Goal: Task Accomplishment & Management: Manage account settings

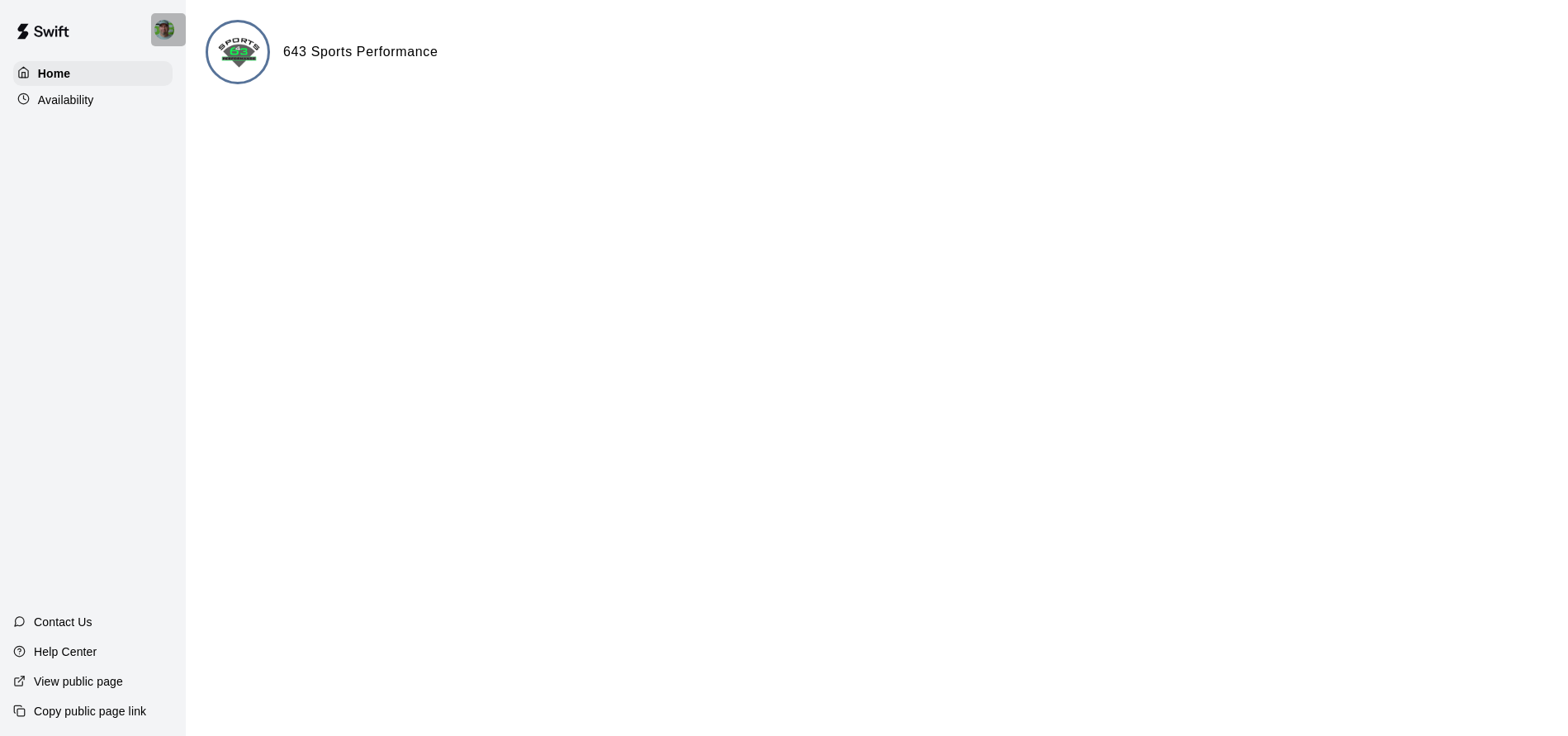
click at [165, 25] on img at bounding box center [164, 29] width 20 height 20
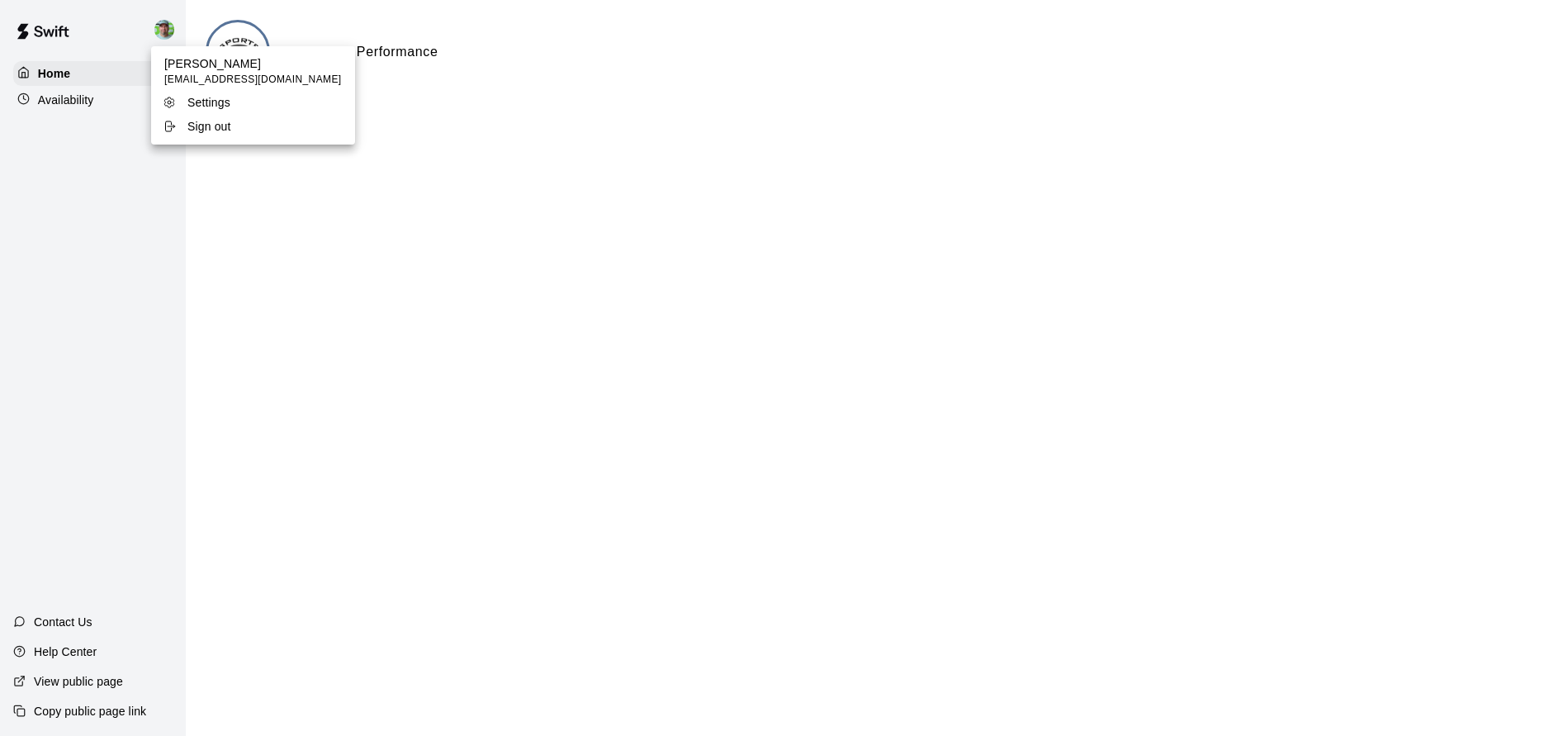
click at [81, 96] on div at bounding box center [784, 368] width 1568 height 736
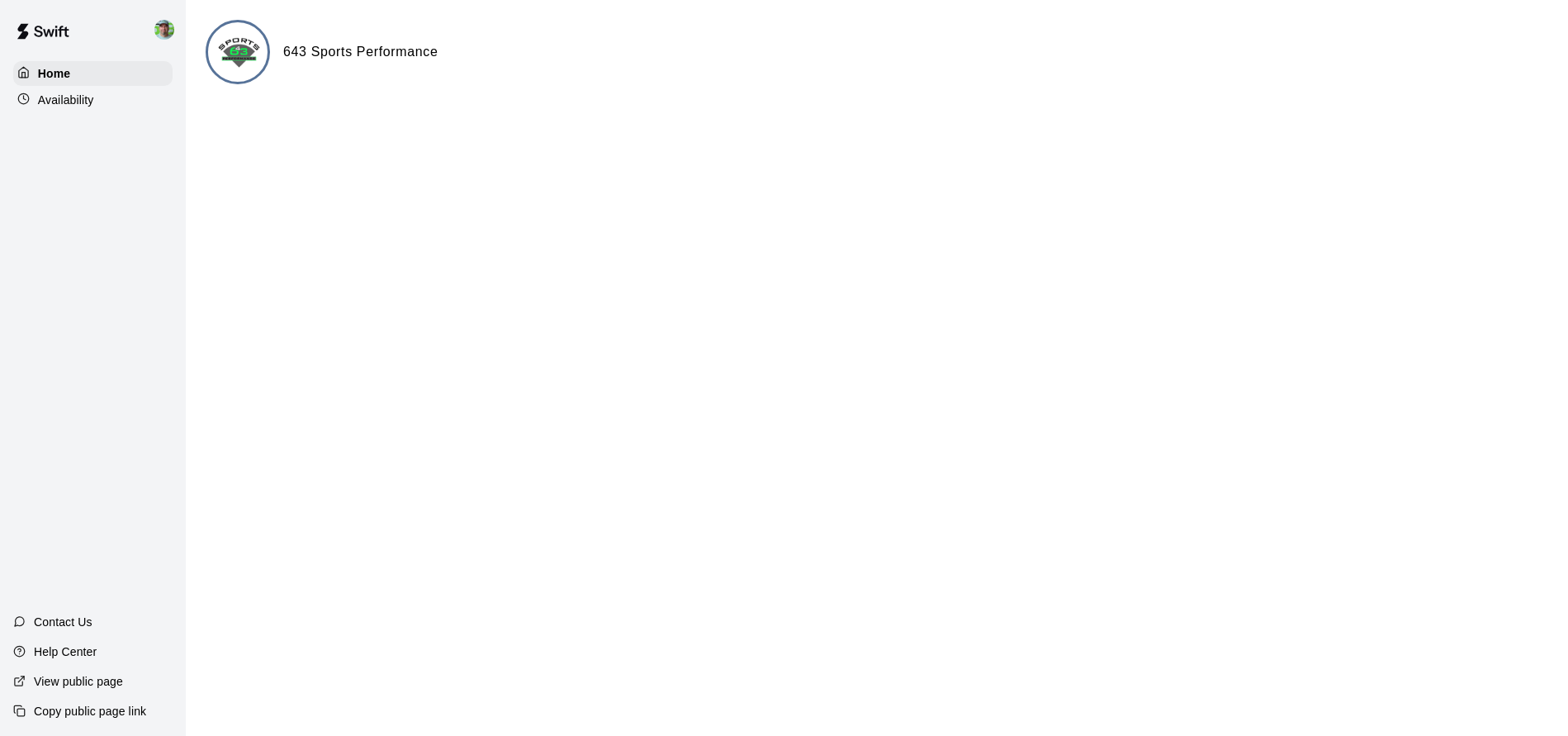
click at [82, 108] on p "Availability" at bounding box center [66, 100] width 56 height 17
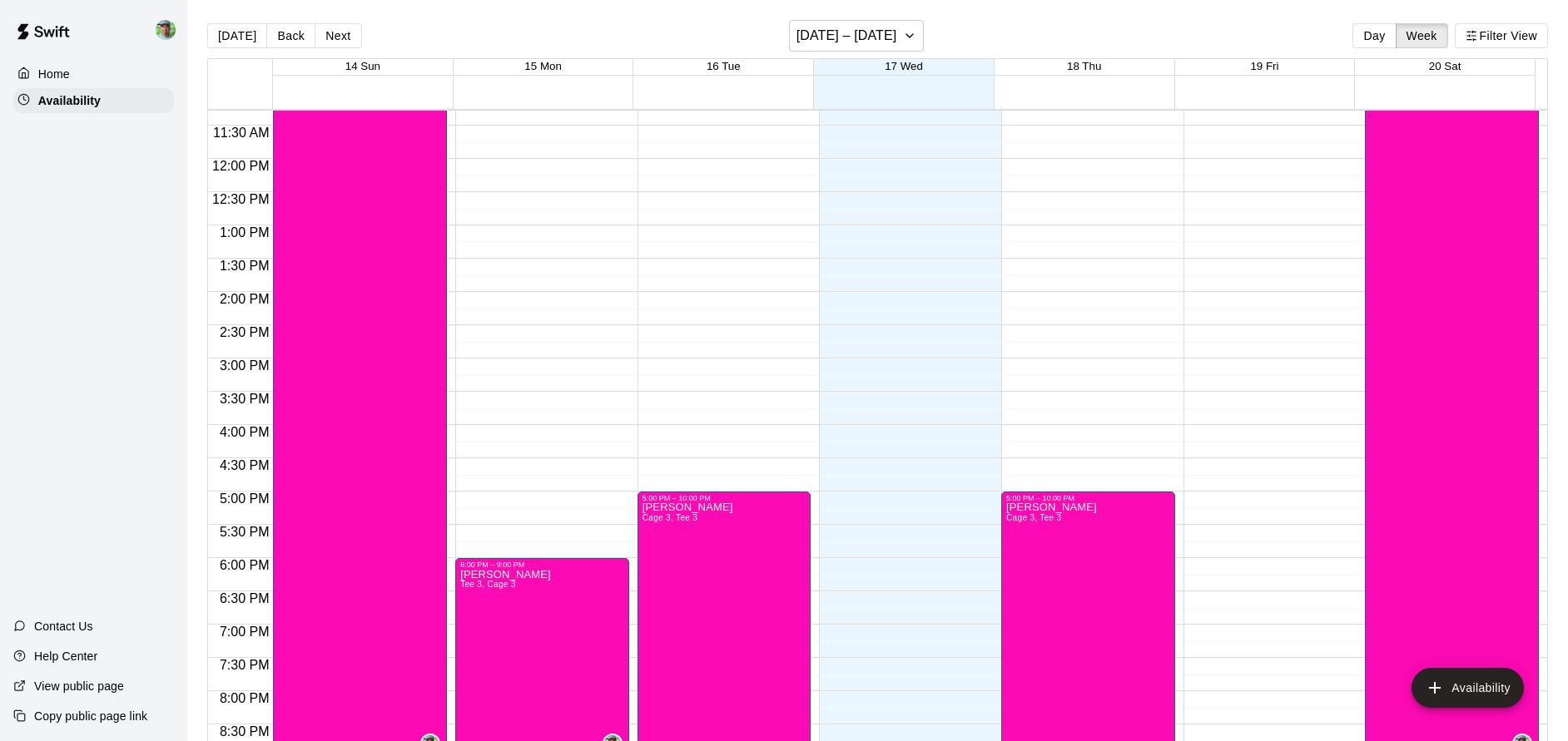
scroll to position [782, 0]
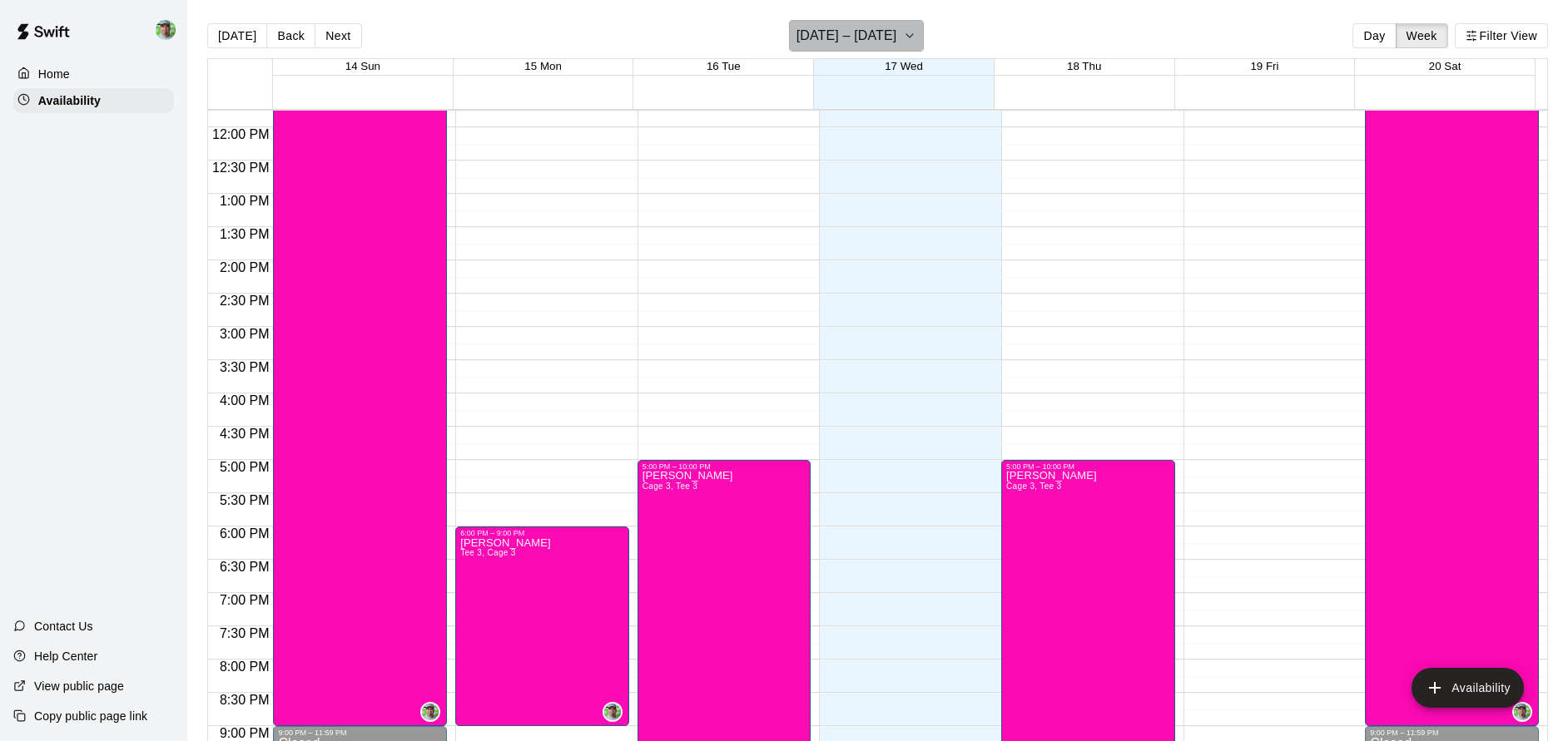
click at [873, 34] on h6 "September 14 – 20" at bounding box center [847, 35] width 100 height 24
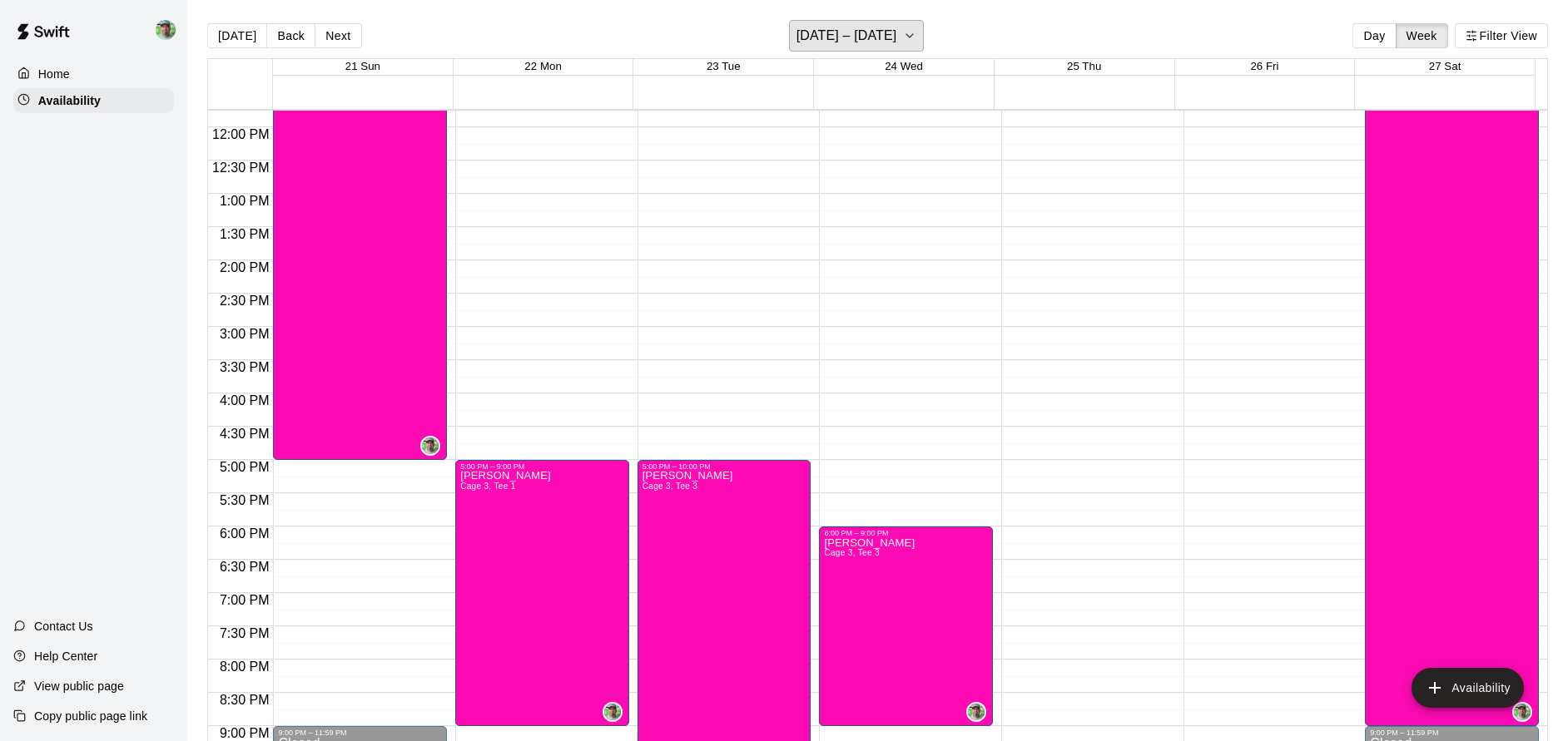
scroll to position [949, 0]
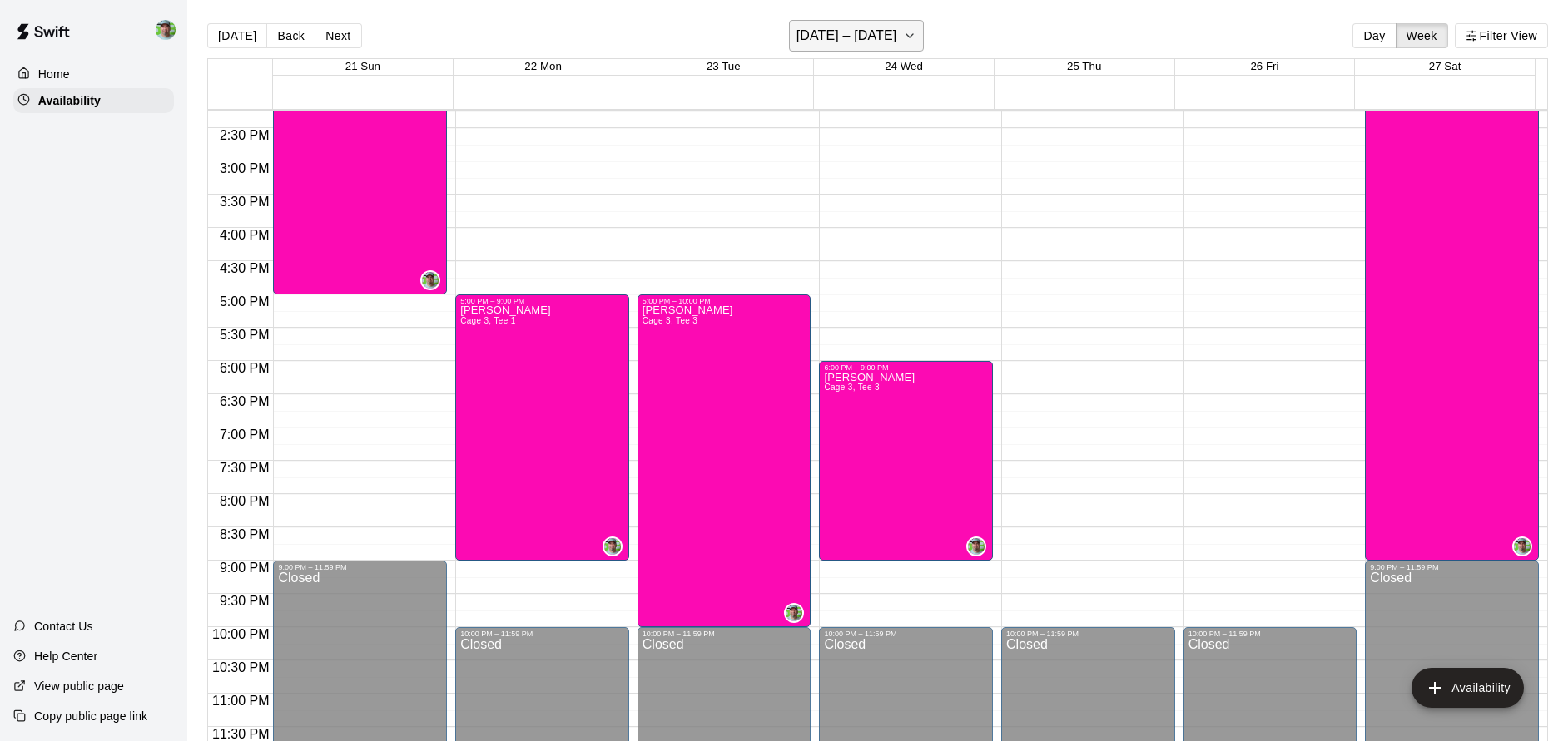
click at [912, 33] on icon "button" at bounding box center [910, 35] width 13 height 20
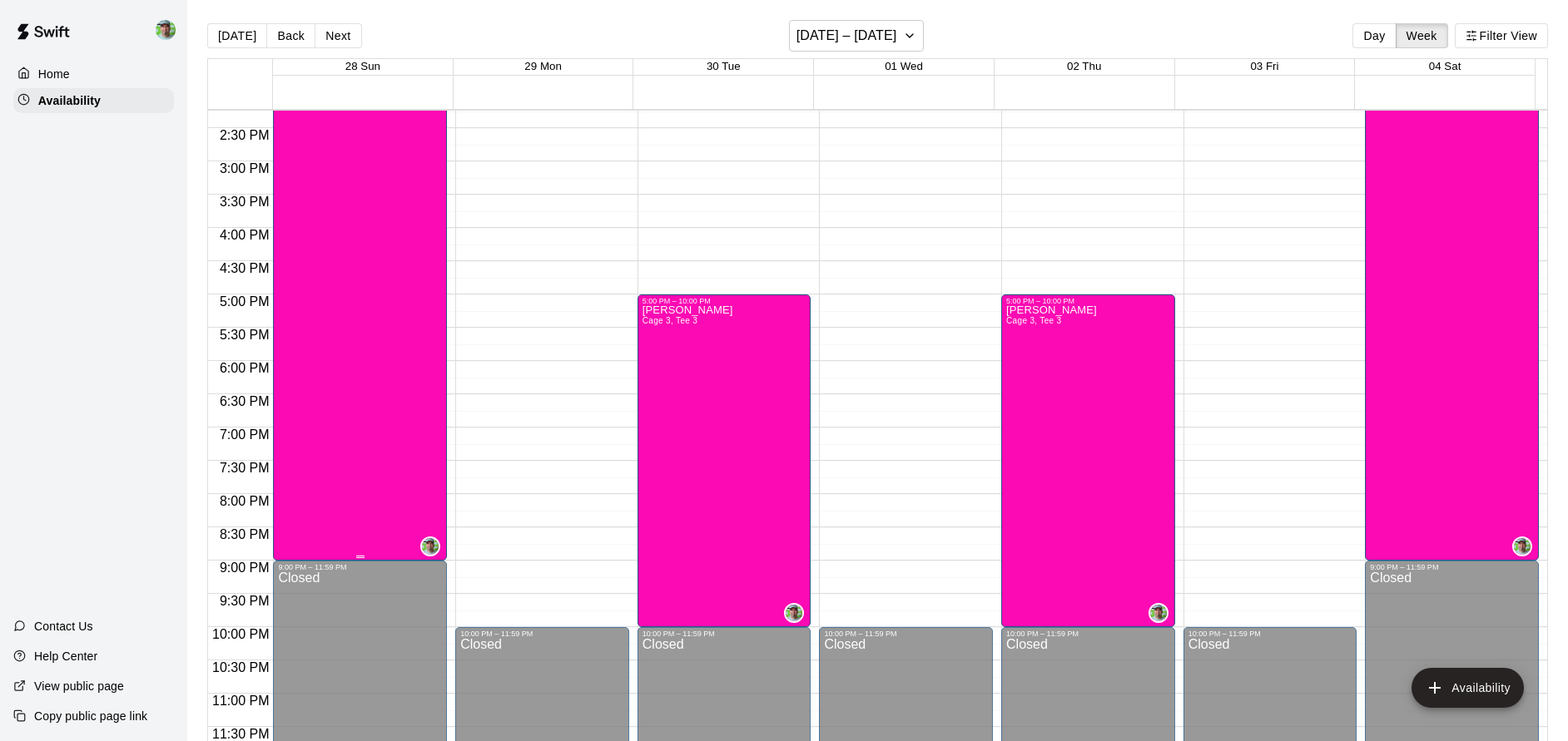
click at [345, 389] on div "Jeff Pettke Cage 3, Tee 3" at bounding box center [359, 143] width 164 height 741
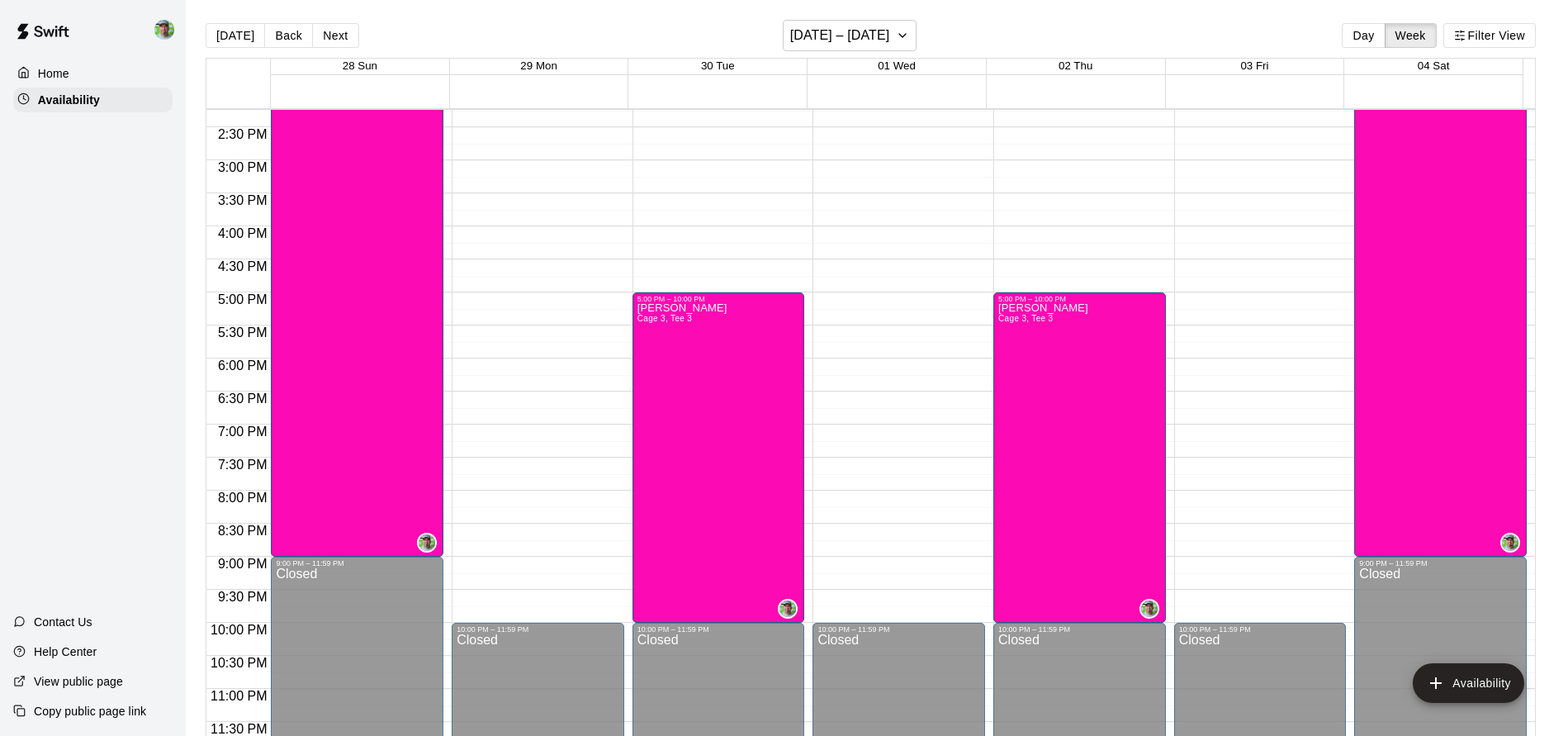
click at [944, 255] on li "05" at bounding box center [954, 263] width 20 height 15
type input "********"
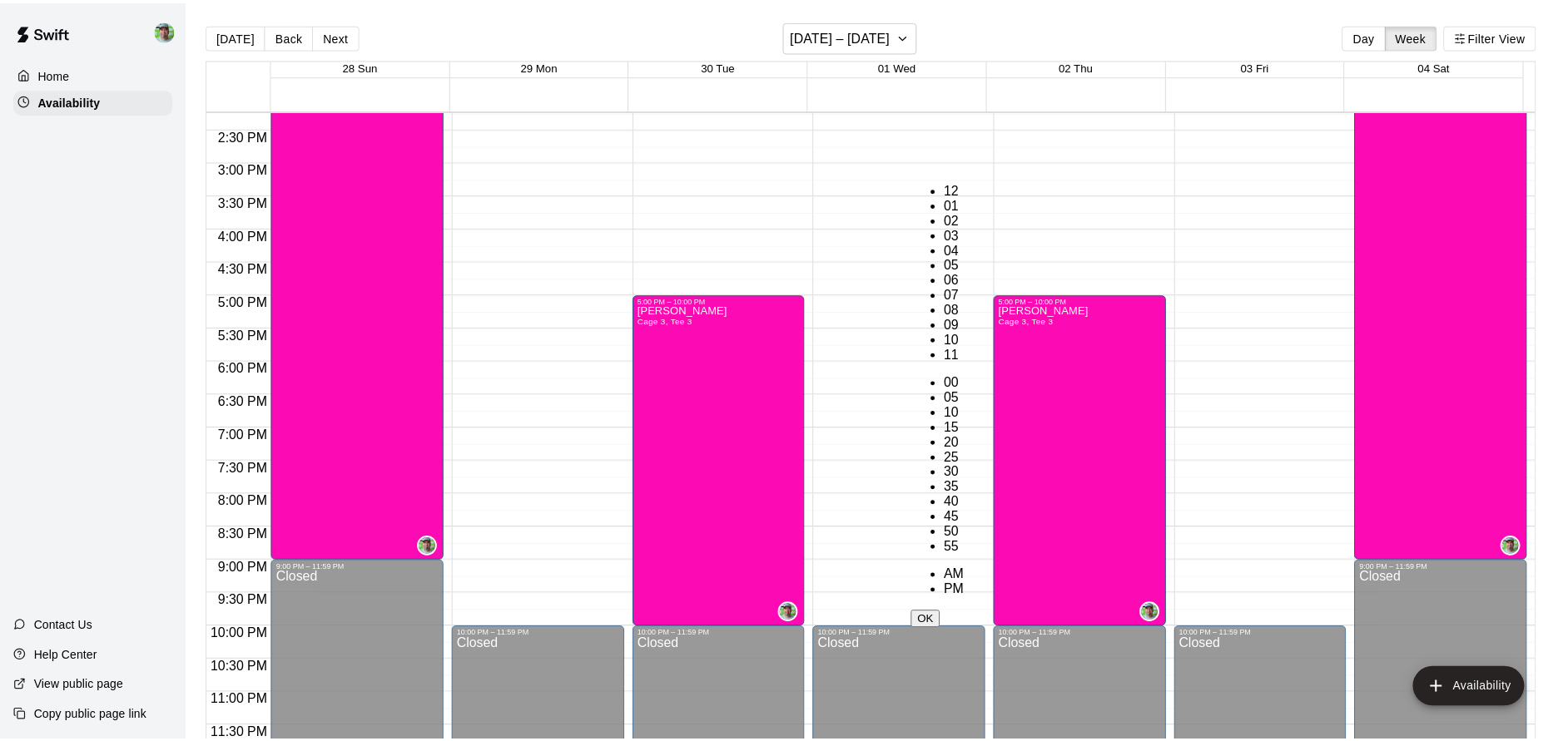
scroll to position [162, 0]
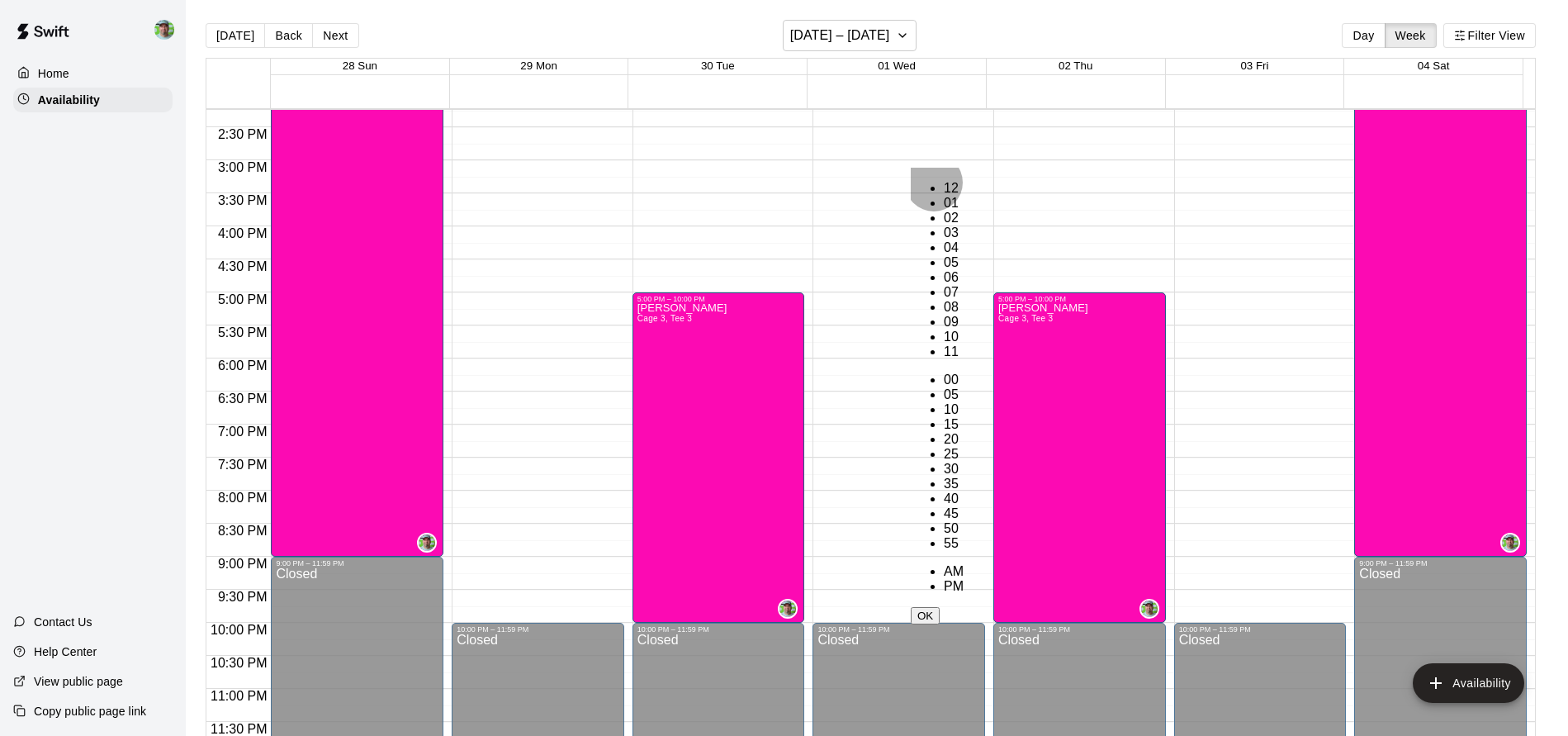
click at [944, 255] on li "05" at bounding box center [954, 263] width 20 height 15
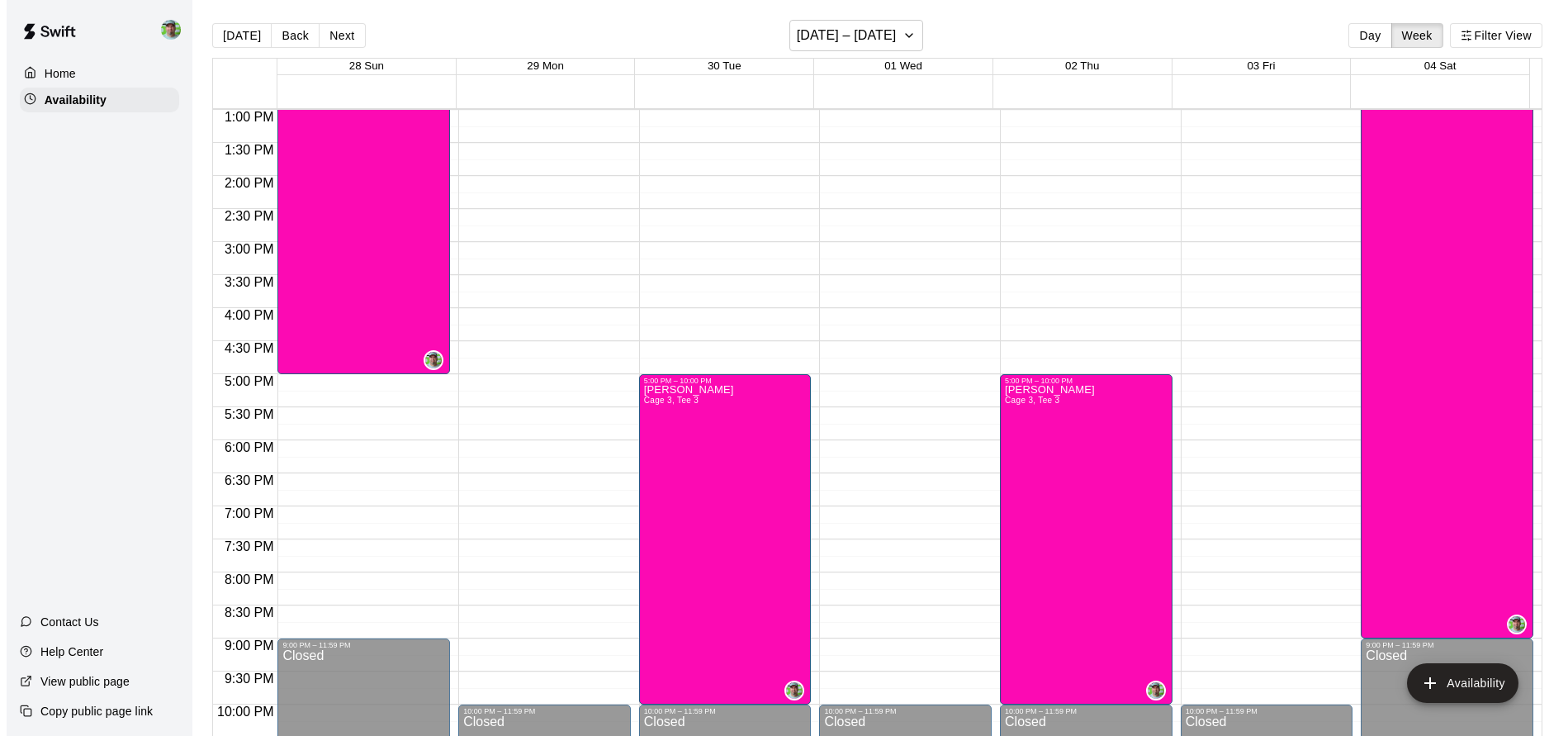
scroll to position [942, 0]
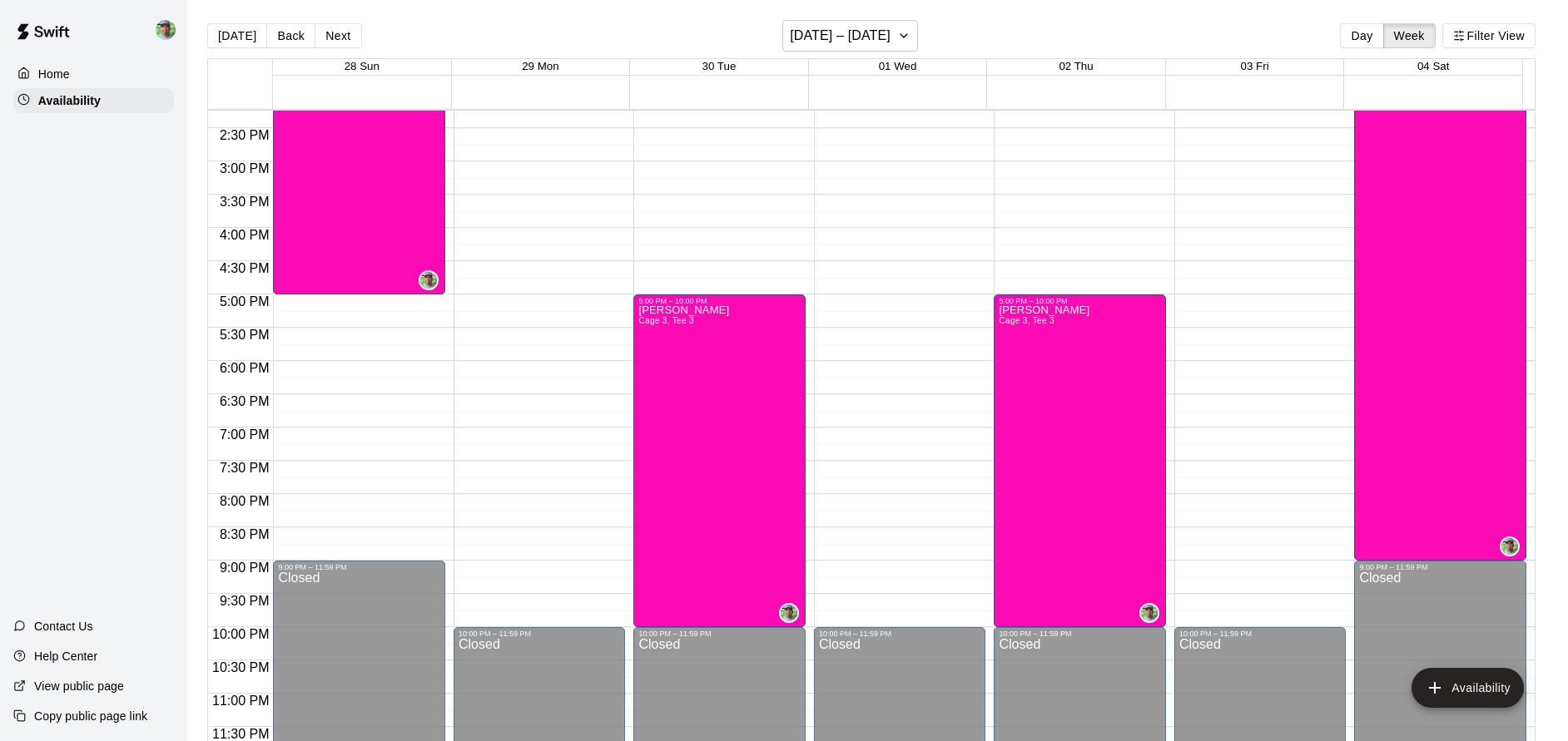
type input "**********"
type input "********"
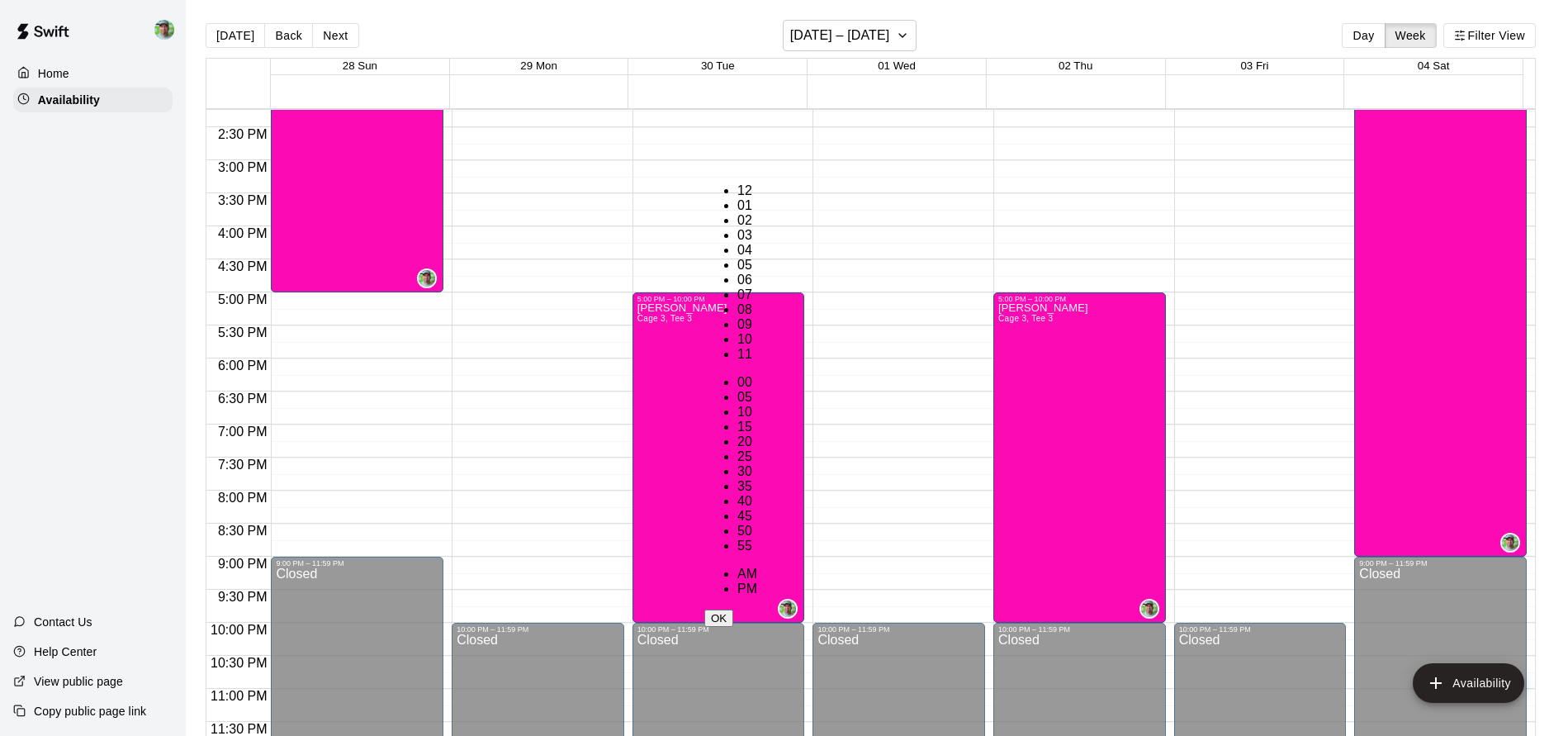
scroll to position [30, 0]
drag, startPoint x: 725, startPoint y: 193, endPoint x: 721, endPoint y: 241, distance: 48.2
click at [721, 241] on ul "12 01 02 03 04 05 06 07 08 09 10 11" at bounding box center [731, 273] width 53 height 179
click at [737, 273] on li "06" at bounding box center [747, 280] width 20 height 15
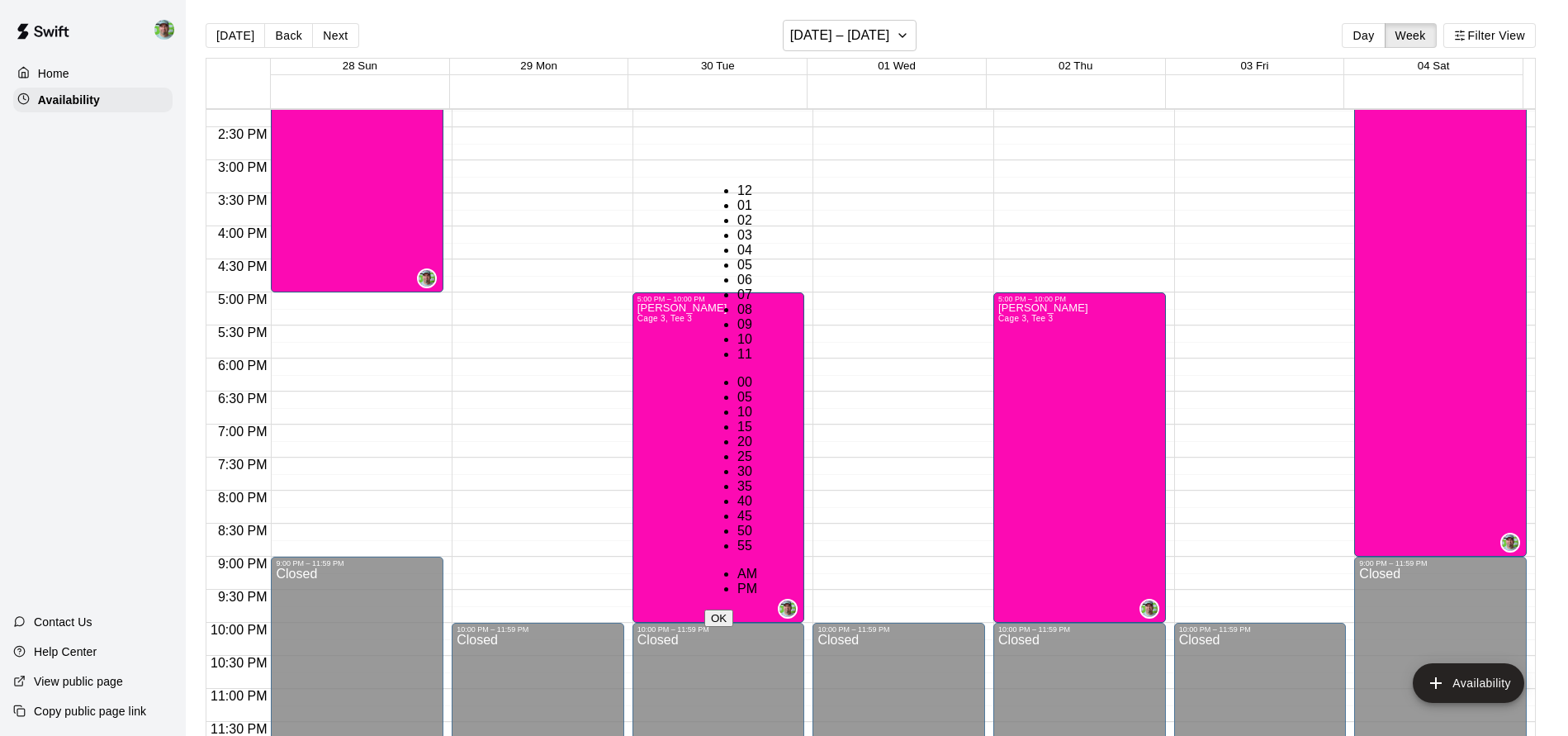
scroll to position [0, 0]
click at [757, 376] on li "00" at bounding box center [747, 383] width 20 height 15
type input "********"
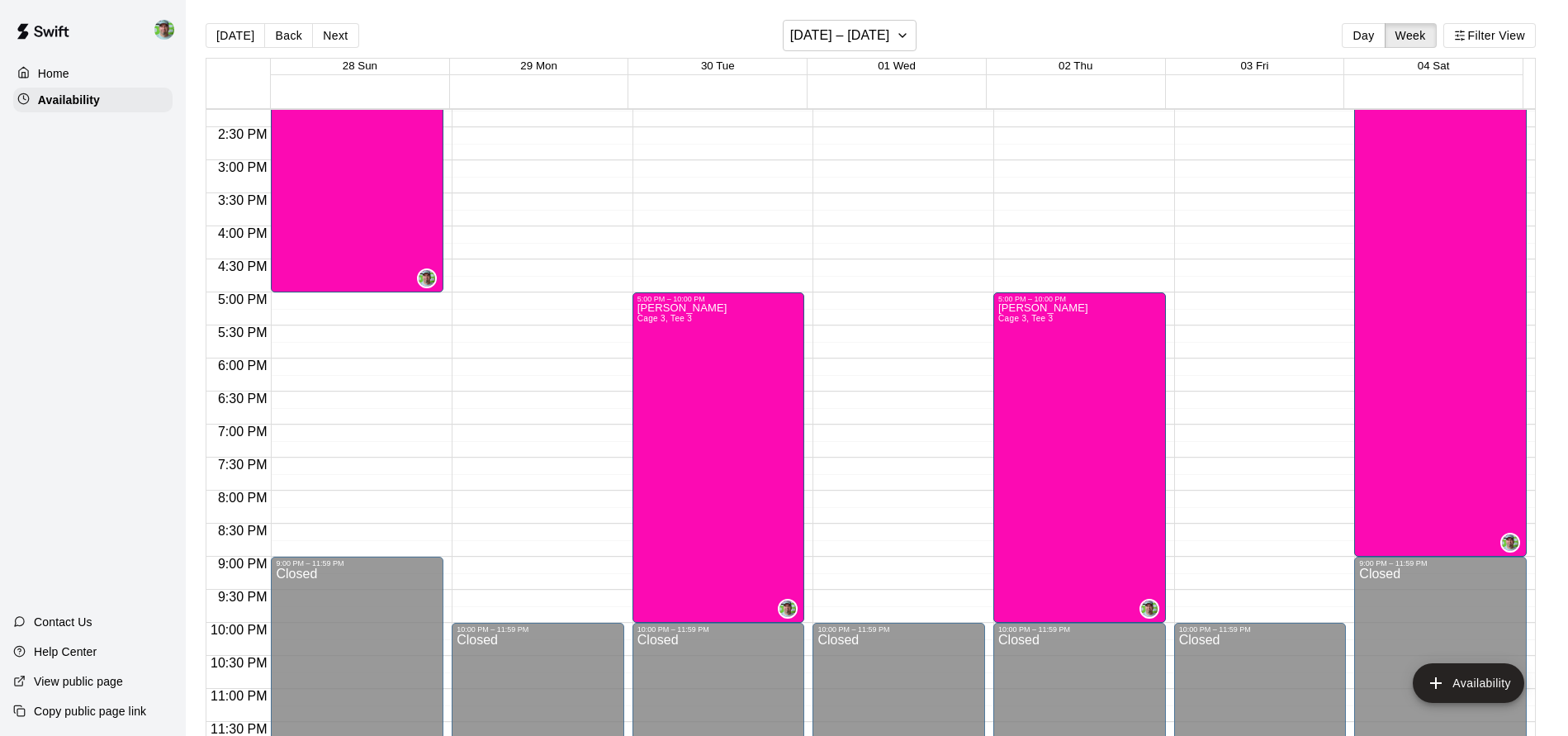
click at [944, 317] on li "09" at bounding box center [954, 325] width 20 height 15
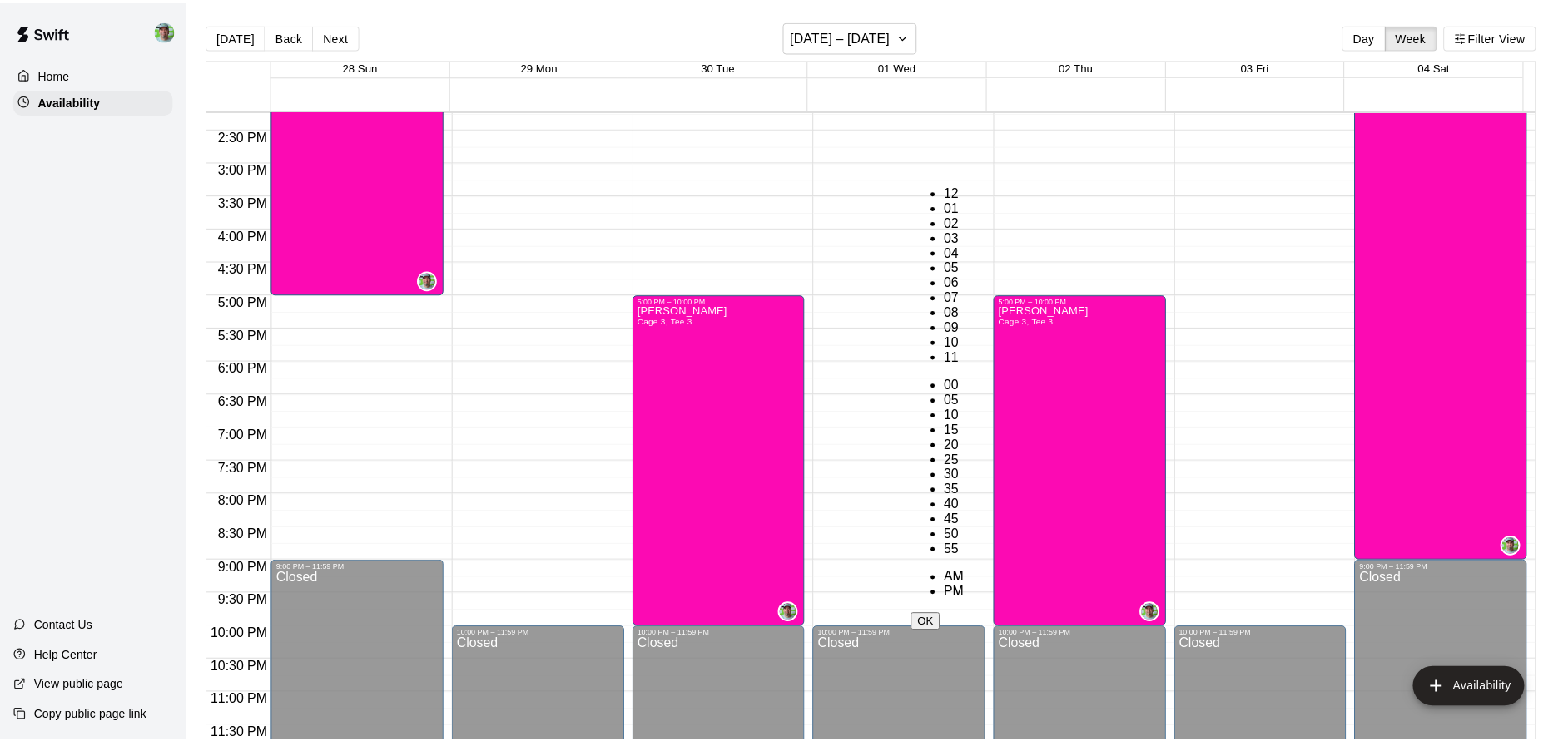
scroll to position [0, 0]
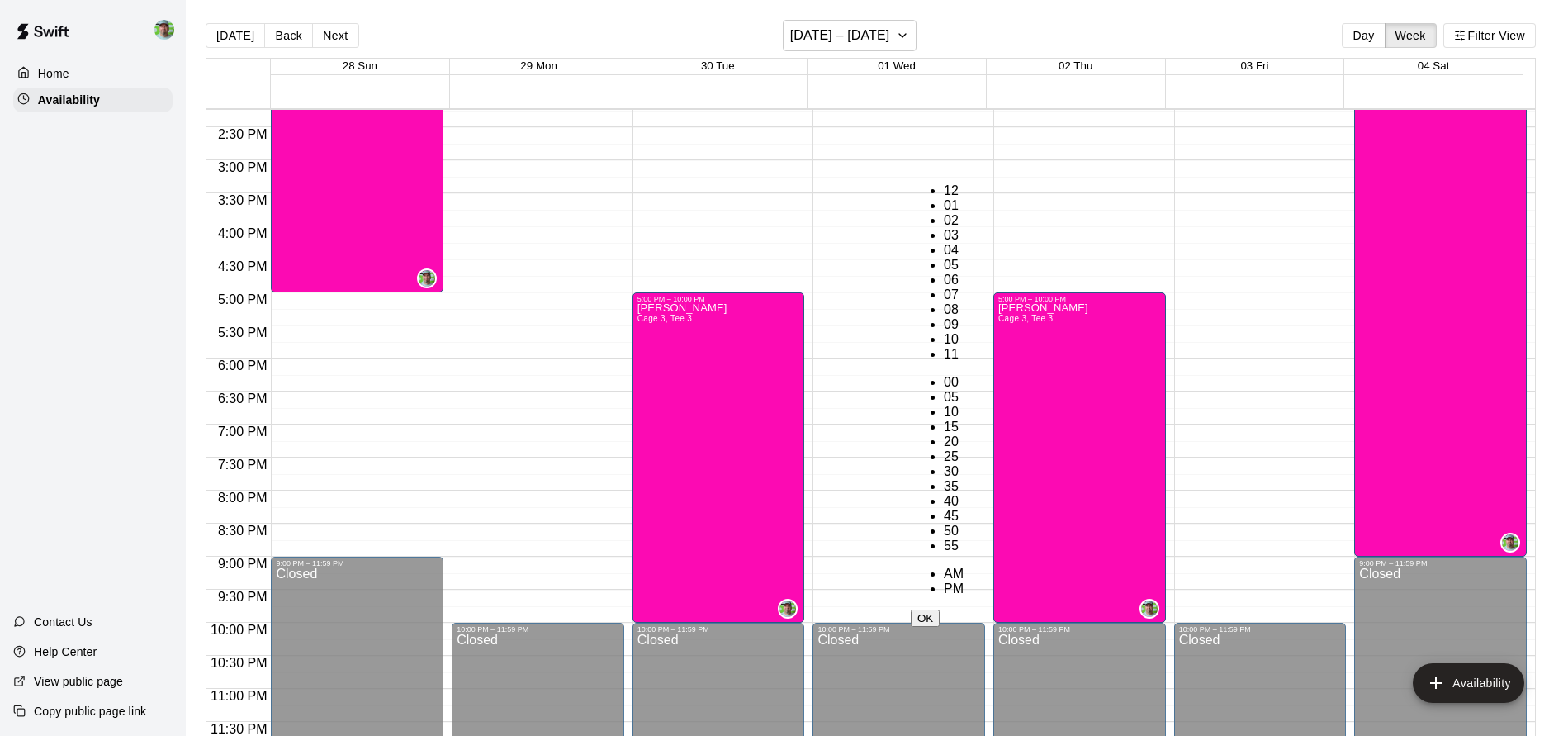
click at [964, 376] on li "00" at bounding box center [954, 383] width 20 height 15
type input "********"
click at [534, 117] on li "Cage 3" at bounding box center [352, 109] width 573 height 15
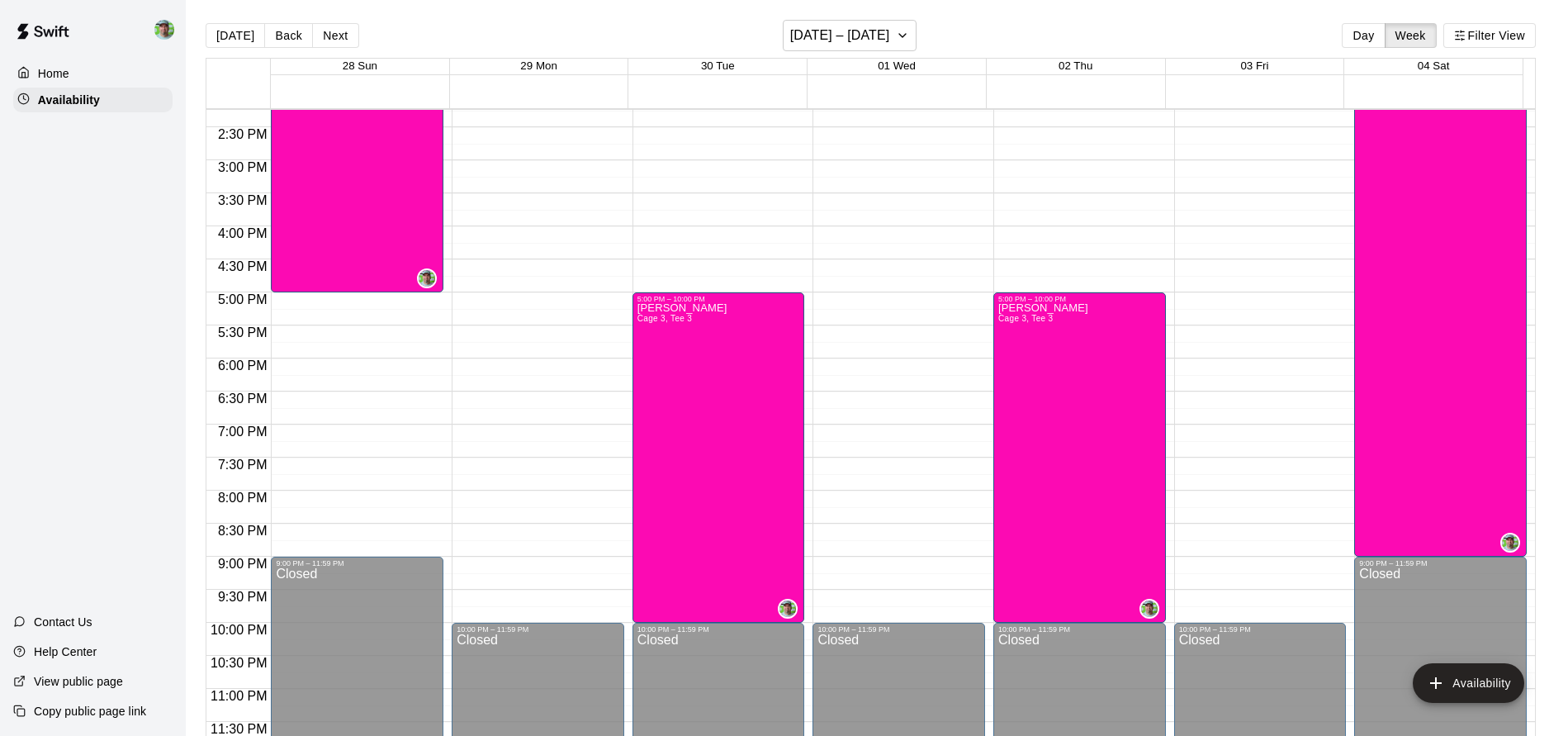
type input "*"
click at [564, 120] on li "Tee 3" at bounding box center [352, 113] width 573 height 15
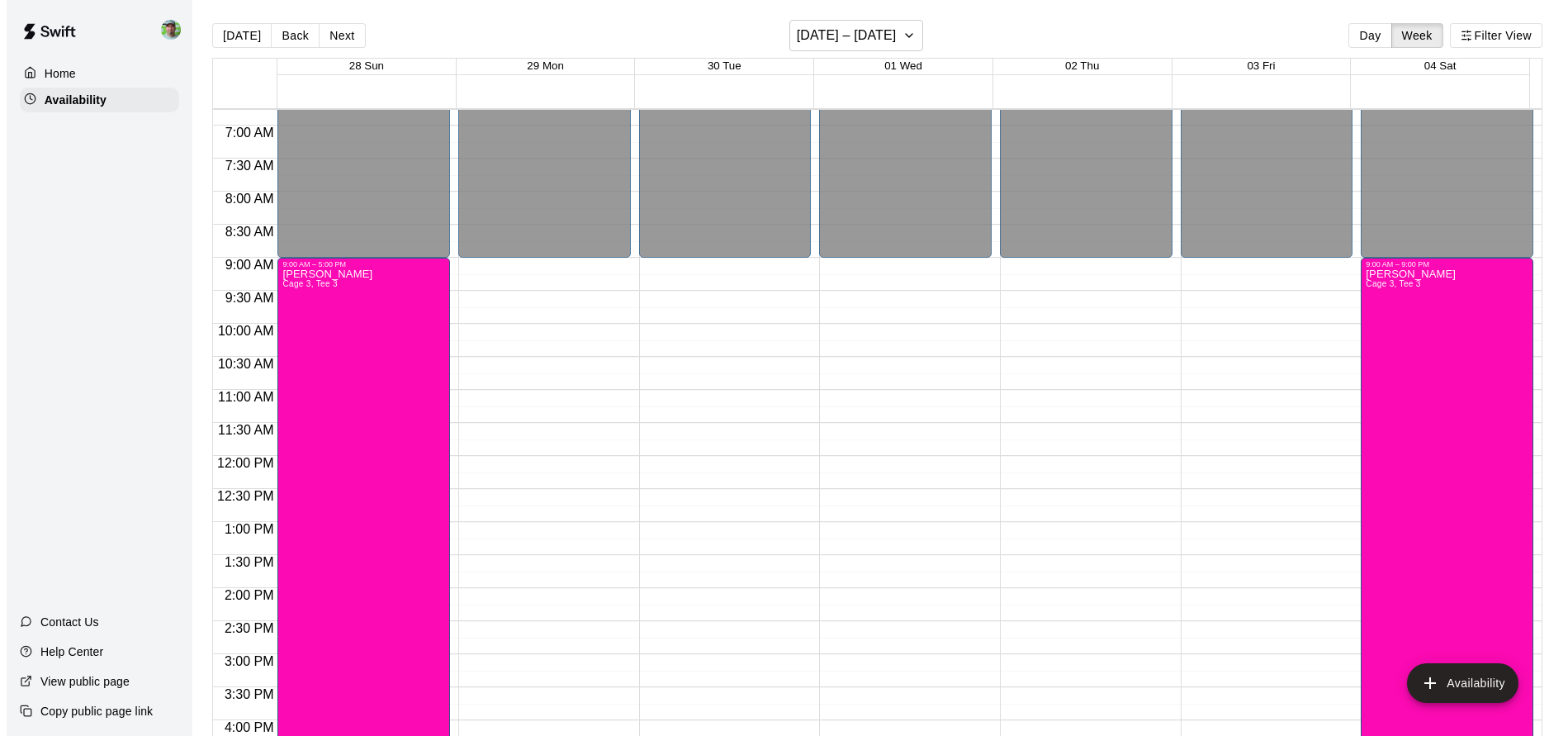
scroll to position [446, 0]
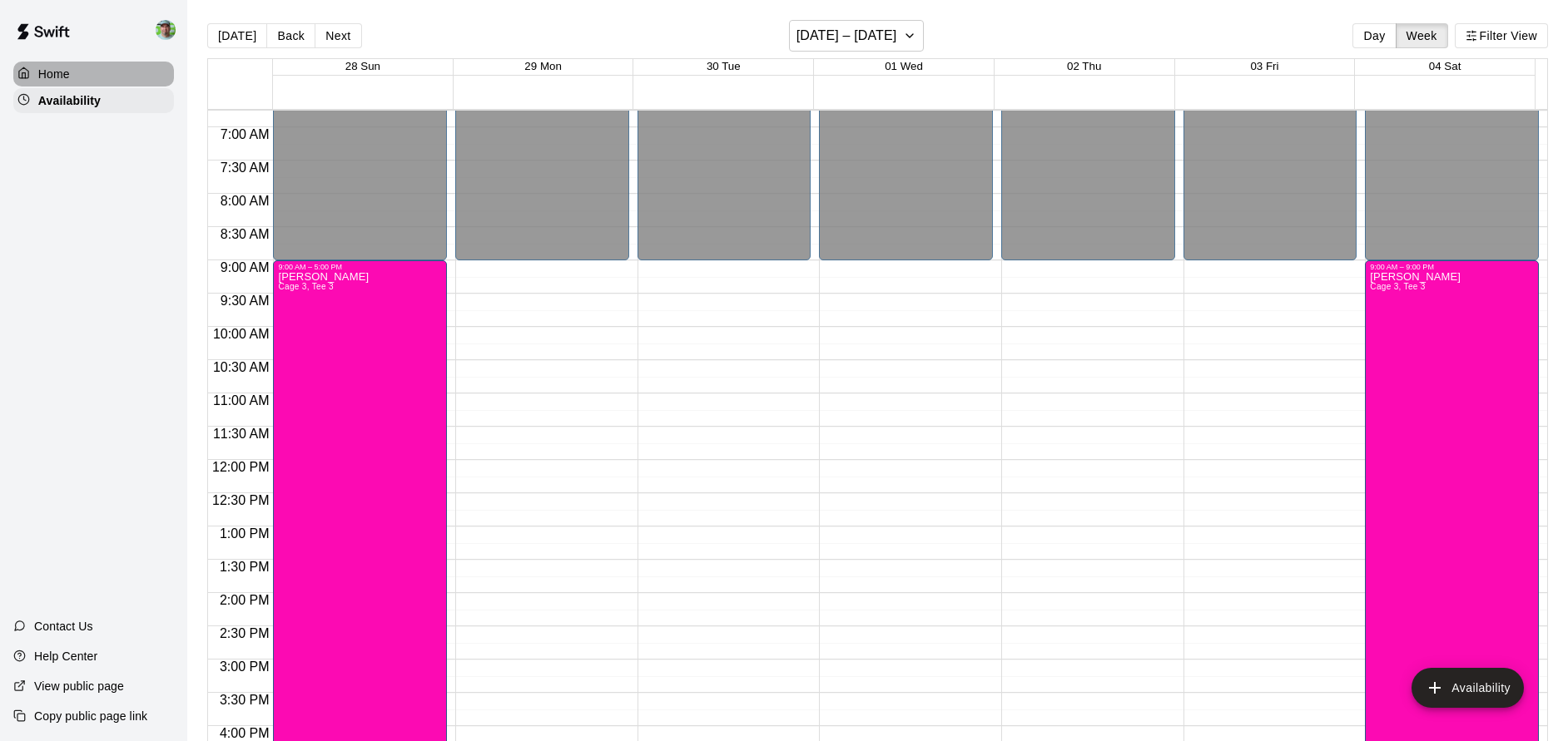
click at [74, 76] on div "Home" at bounding box center [93, 74] width 160 height 25
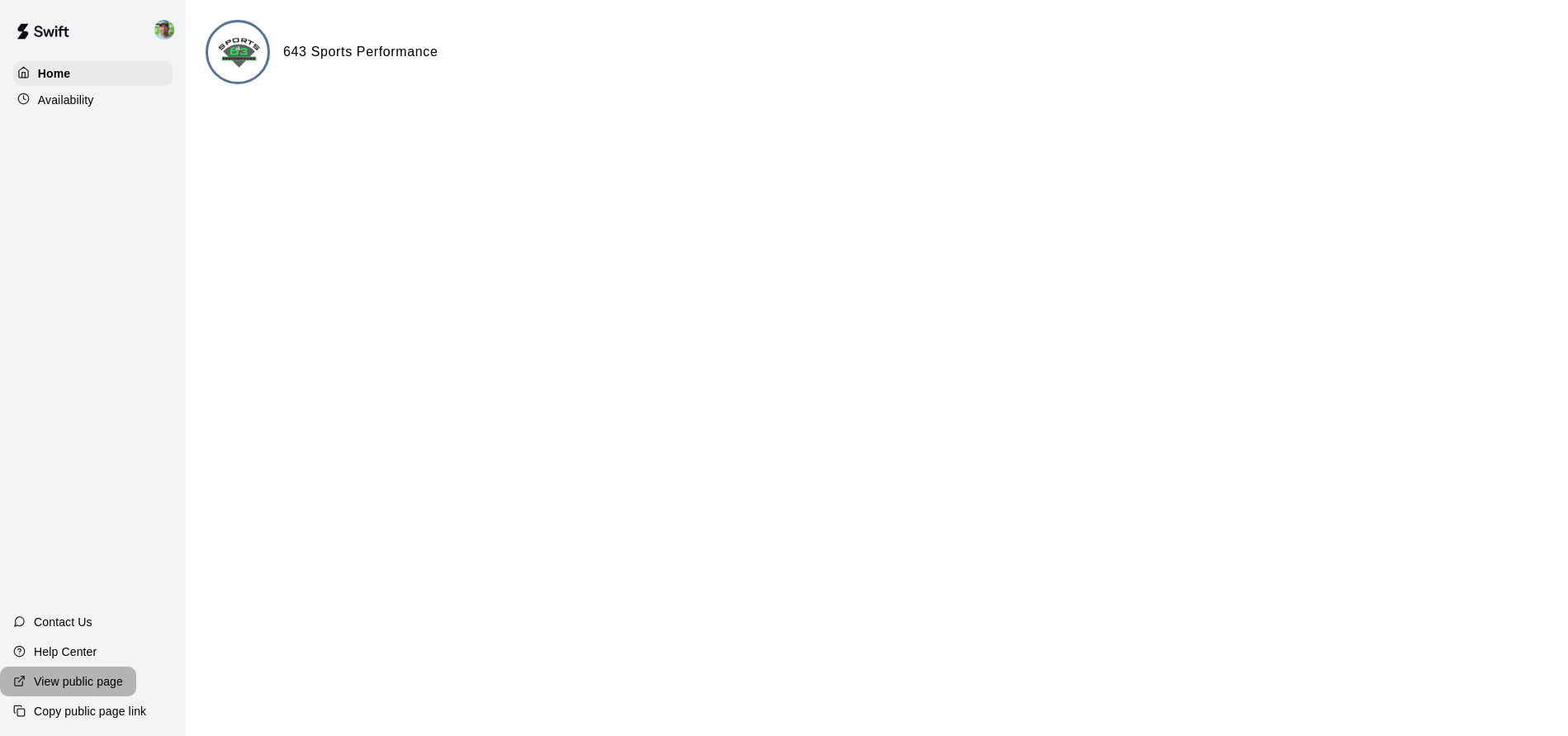
click at [68, 682] on p "View public page" at bounding box center [78, 682] width 89 height 17
click at [197, 24] on div "643 Sports Performance" at bounding box center [878, 72] width 1370 height 105
click at [166, 24] on img at bounding box center [164, 29] width 20 height 20
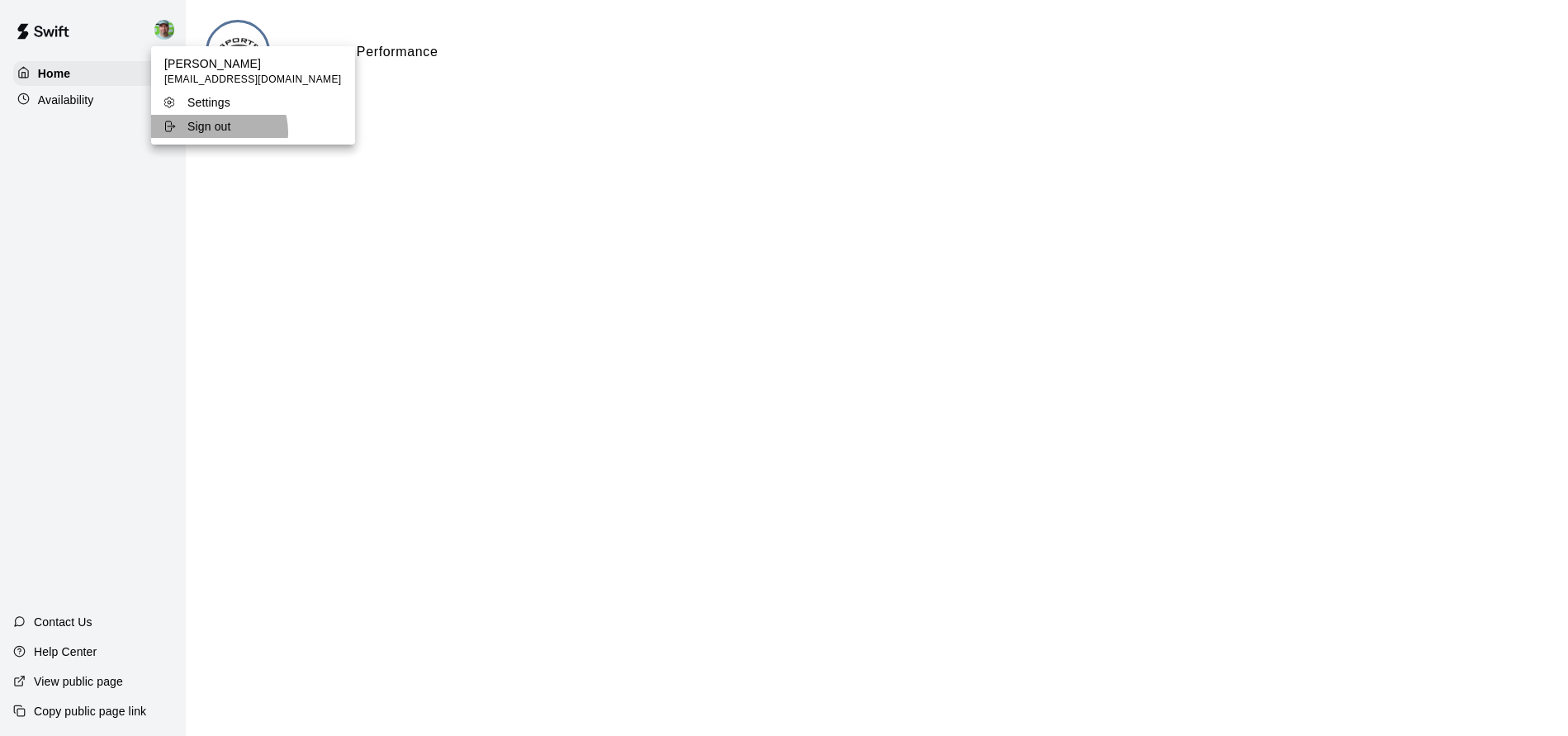
click at [218, 133] on p "Sign out" at bounding box center [209, 127] width 44 height 17
